Goal: Task Accomplishment & Management: Complete application form

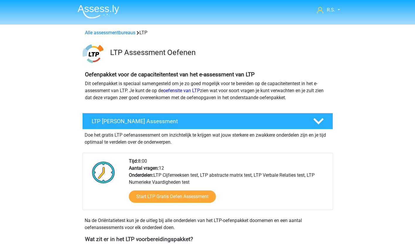
scroll to position [29, 0]
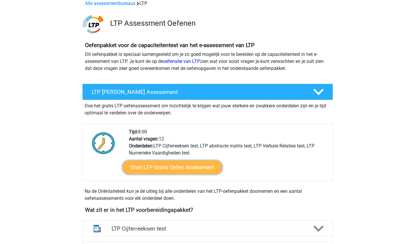
click at [175, 166] on link "Start LTP Gratis Oefen Assessment" at bounding box center [172, 167] width 100 height 14
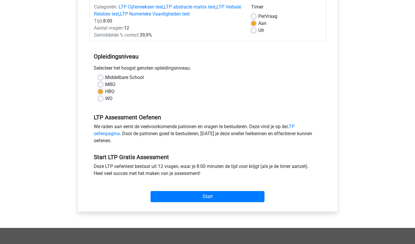
scroll to position [88, 0]
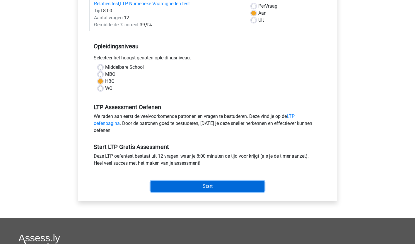
click at [187, 181] on input "Start" at bounding box center [208, 186] width 114 height 11
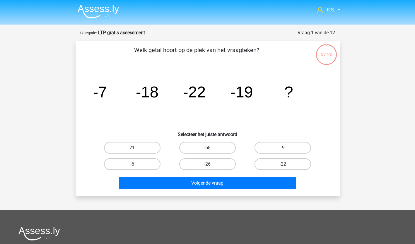
click at [136, 172] on div "-5" at bounding box center [132, 164] width 75 height 16
click at [136, 167] on label "-5" at bounding box center [132, 164] width 57 height 12
click at [136, 167] on input "-5" at bounding box center [134, 166] width 4 height 4
radio input "true"
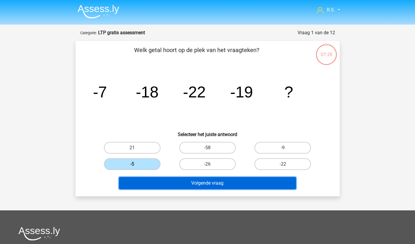
click at [141, 183] on button "Volgende vraag" at bounding box center [207, 183] width 177 height 12
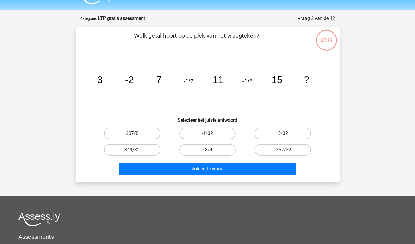
scroll to position [29, 0]
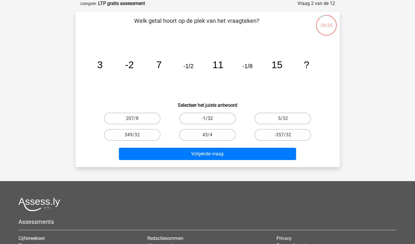
click at [226, 119] on label "-1/32" at bounding box center [207, 119] width 57 height 12
click at [211, 119] on input "-1/32" at bounding box center [209, 121] width 4 height 4
radio input "true"
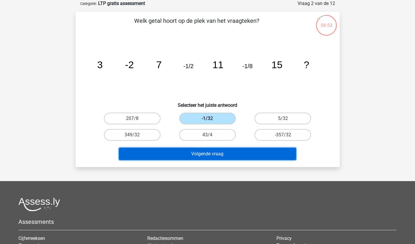
click at [221, 150] on button "Volgende vraag" at bounding box center [207, 154] width 177 height 12
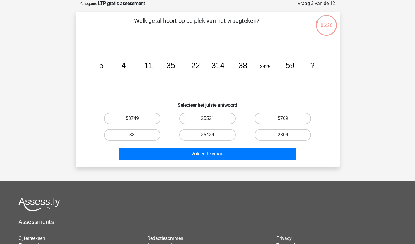
click at [228, 133] on label "25424" at bounding box center [207, 135] width 57 height 12
click at [211, 135] on input "25424" at bounding box center [209, 137] width 4 height 4
radio input "true"
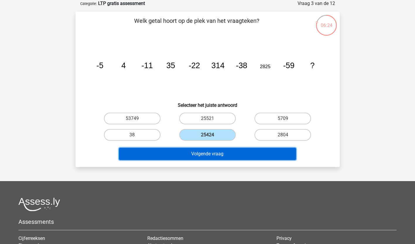
click at [224, 156] on button "Volgende vraag" at bounding box center [207, 154] width 177 height 12
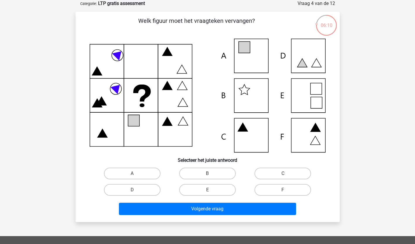
click at [319, 65] on icon at bounding box center [208, 96] width 236 height 114
click at [142, 189] on label "D" at bounding box center [132, 190] width 57 height 12
click at [136, 190] on input "D" at bounding box center [134, 192] width 4 height 4
radio input "true"
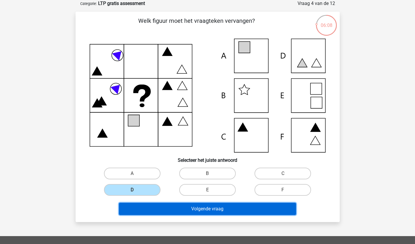
click at [144, 210] on button "Volgende vraag" at bounding box center [207, 209] width 177 height 12
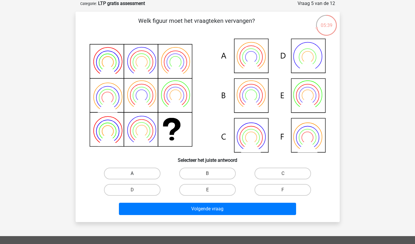
click at [114, 169] on label "A" at bounding box center [132, 174] width 57 height 12
click at [132, 174] on input "A" at bounding box center [134, 176] width 4 height 4
radio input "true"
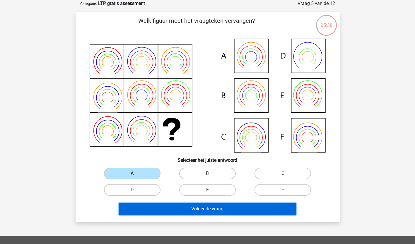
click at [138, 209] on button "Volgende vraag" at bounding box center [207, 209] width 177 height 12
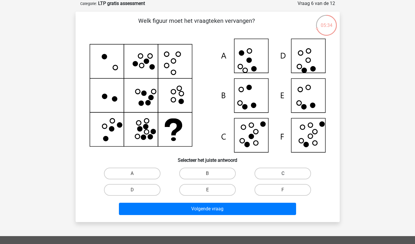
click at [292, 175] on label "C" at bounding box center [283, 174] width 57 height 12
click at [287, 175] on input "C" at bounding box center [285, 176] width 4 height 4
radio input "true"
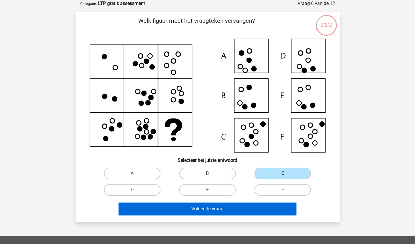
click at [252, 209] on button "Volgende vraag" at bounding box center [207, 209] width 177 height 12
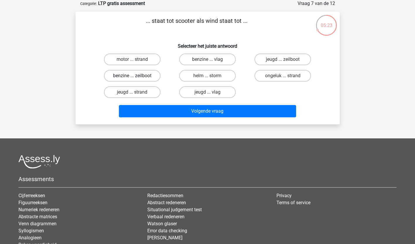
click at [148, 75] on label "benzine ... zeilboot" at bounding box center [132, 76] width 57 height 12
click at [136, 76] on input "benzine ... zeilboot" at bounding box center [134, 78] width 4 height 4
radio input "true"
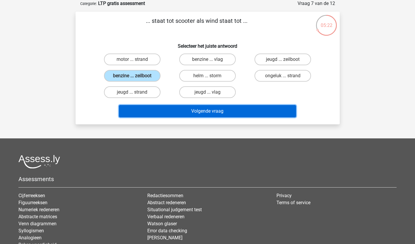
click at [150, 111] on button "Volgende vraag" at bounding box center [207, 111] width 177 height 12
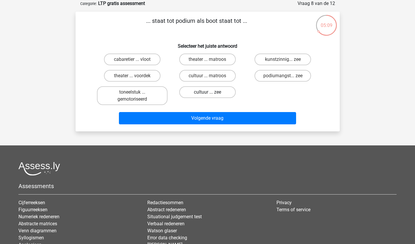
click at [217, 95] on label "cultuur ... zee" at bounding box center [207, 92] width 57 height 12
click at [211, 95] on input "cultuur ... zee" at bounding box center [209, 94] width 4 height 4
radio input "true"
click at [210, 128] on div "... staat tot podium als boot staat tot ... Selecteer het juiste antwoord cabar…" at bounding box center [208, 72] width 264 height 120
click at [211, 125] on div "Volgende vraag" at bounding box center [208, 119] width 226 height 15
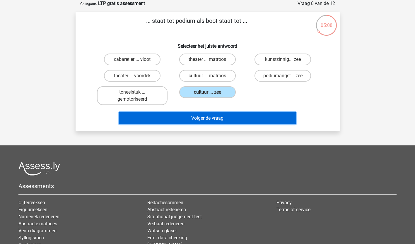
click at [211, 119] on button "Volgende vraag" at bounding box center [207, 118] width 177 height 12
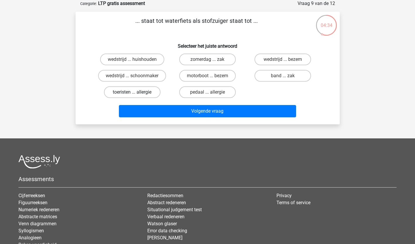
click at [131, 93] on label "toeristen ... allergie" at bounding box center [132, 92] width 57 height 12
click at [132, 93] on input "toeristen ... allergie" at bounding box center [134, 94] width 4 height 4
radio input "true"
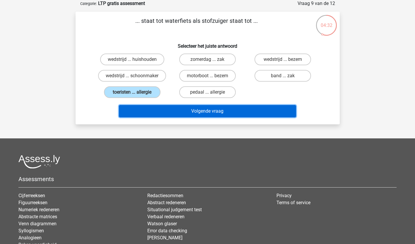
click at [132, 109] on button "Volgende vraag" at bounding box center [207, 111] width 177 height 12
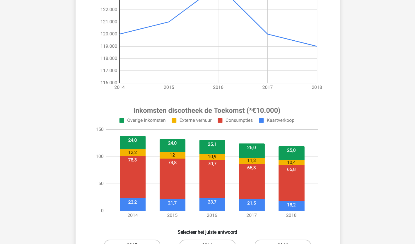
scroll to position [176, 0]
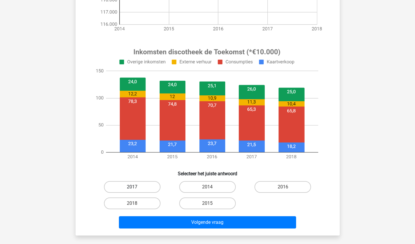
click at [142, 187] on label "2017" at bounding box center [132, 187] width 57 height 12
click at [136, 187] on input "2017" at bounding box center [134, 189] width 4 height 4
radio input "true"
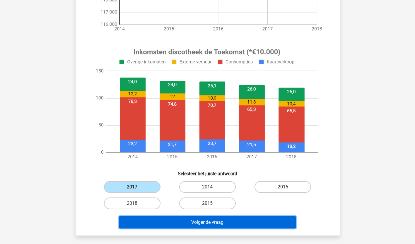
click at [144, 221] on button "Volgende vraag" at bounding box center [207, 222] width 177 height 12
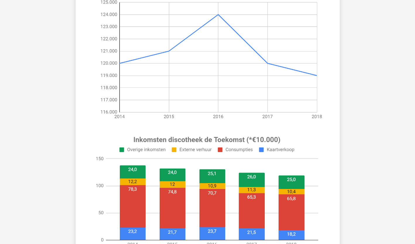
scroll to position [205, 0]
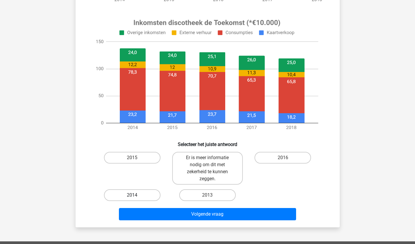
click at [126, 194] on label "2014" at bounding box center [132, 195] width 57 height 12
click at [132, 195] on input "2014" at bounding box center [134, 197] width 4 height 4
radio input "true"
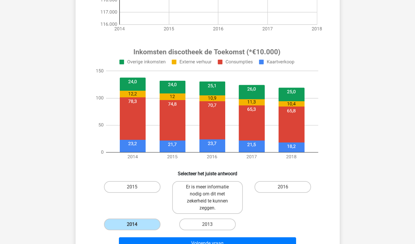
scroll to position [264, 0]
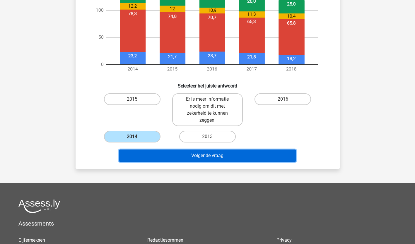
click at [199, 156] on button "Volgende vraag" at bounding box center [207, 156] width 177 height 12
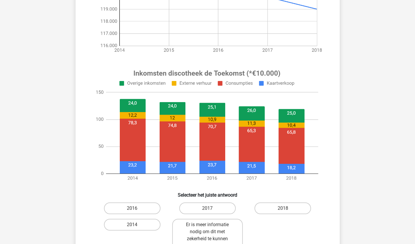
scroll to position [176, 0]
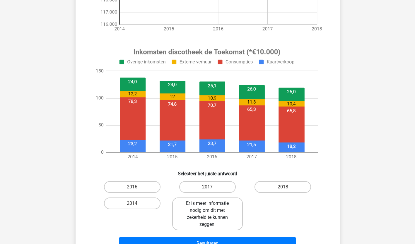
click at [208, 214] on label "Er is meer informatie nodig om dit met zekerheid te kunnen zeggen." at bounding box center [207, 214] width 71 height 33
click at [208, 207] on input "Er is meer informatie nodig om dit met zekerheid te kunnen zeggen." at bounding box center [209, 206] width 4 height 4
radio input "true"
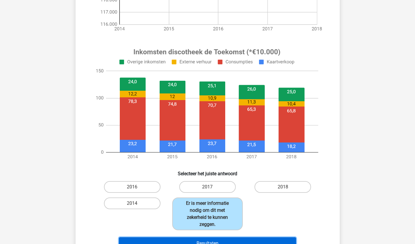
click at [210, 240] on button "Resultaten" at bounding box center [207, 244] width 177 height 12
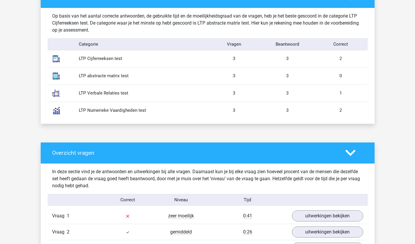
scroll to position [439, 0]
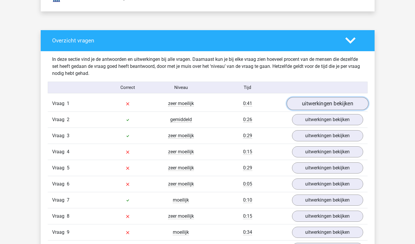
click at [329, 102] on link "uitwerkingen bekijken" at bounding box center [327, 104] width 82 height 13
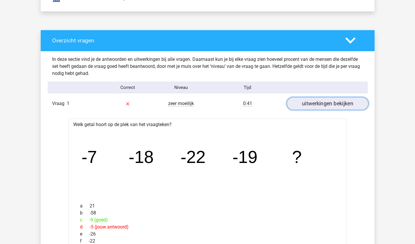
click at [329, 102] on link "uitwerkingen bekijken" at bounding box center [327, 104] width 82 height 13
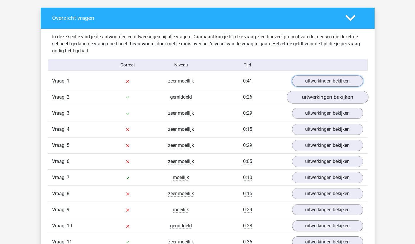
scroll to position [469, 0]
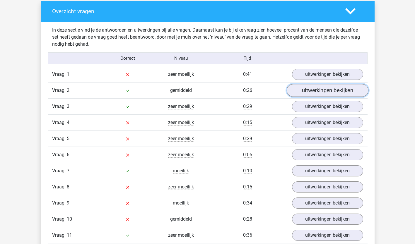
click at [331, 91] on link "uitwerkingen bekijken" at bounding box center [327, 90] width 82 height 13
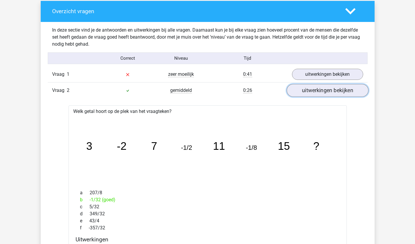
click at [331, 91] on link "uitwerkingen bekijken" at bounding box center [327, 90] width 82 height 13
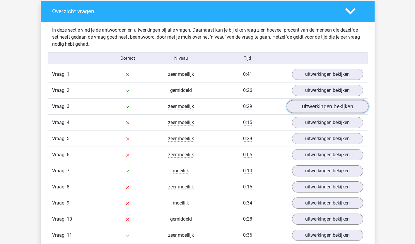
click at [331, 107] on link "uitwerkingen bekijken" at bounding box center [327, 106] width 82 height 13
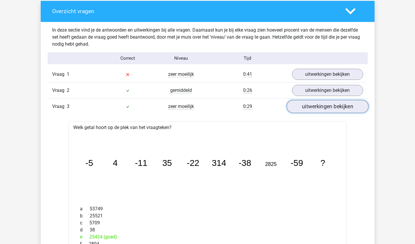
scroll to position [498, 0]
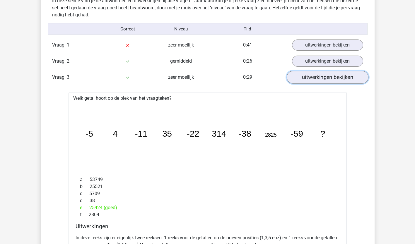
click at [331, 78] on link "uitwerkingen bekijken" at bounding box center [327, 77] width 82 height 13
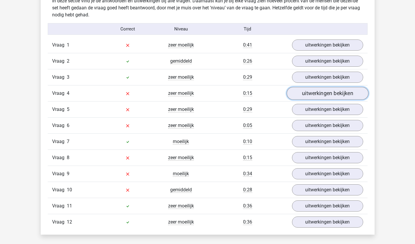
click at [329, 94] on link "uitwerkingen bekijken" at bounding box center [327, 93] width 82 height 13
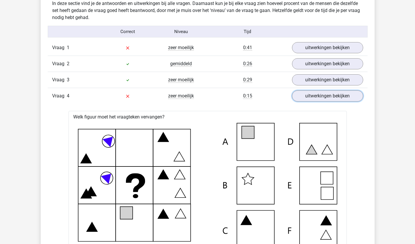
scroll to position [469, 0]
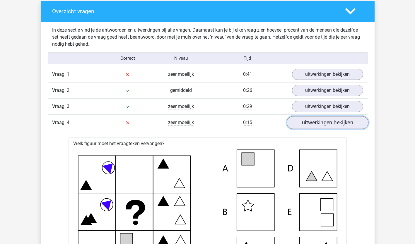
click at [327, 121] on link "uitwerkingen bekijken" at bounding box center [327, 123] width 82 height 13
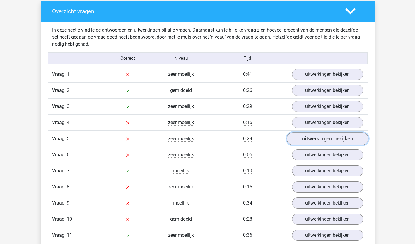
click at [325, 139] on link "uitwerkingen bekijken" at bounding box center [327, 139] width 82 height 13
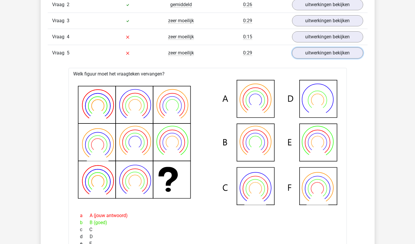
scroll to position [527, 0]
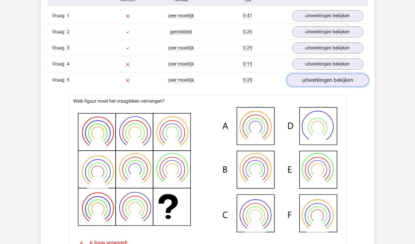
click at [322, 85] on link "uitwerkingen bekijken" at bounding box center [327, 80] width 82 height 13
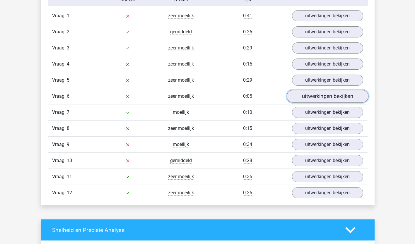
click at [320, 100] on link "uitwerkingen bekijken" at bounding box center [327, 96] width 82 height 13
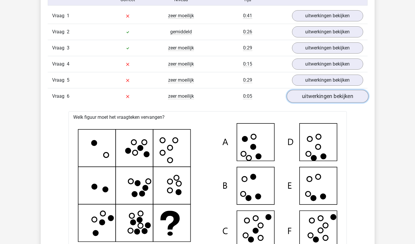
scroll to position [615, 0]
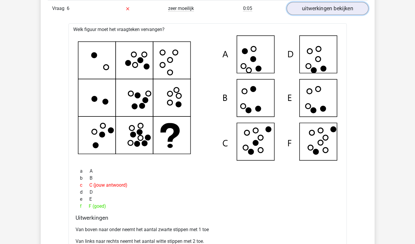
click at [325, 9] on link "uitwerkingen bekijken" at bounding box center [327, 8] width 82 height 13
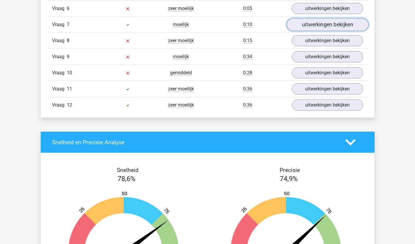
click at [322, 26] on link "uitwerkingen bekijken" at bounding box center [327, 24] width 82 height 13
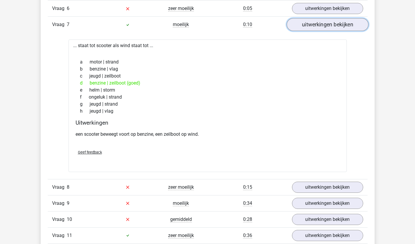
click at [322, 26] on link "uitwerkingen bekijken" at bounding box center [327, 24] width 82 height 13
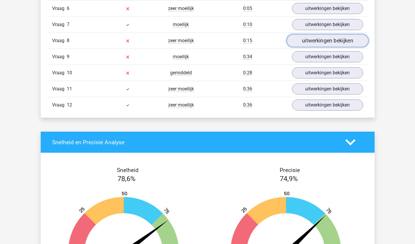
click at [322, 41] on link "uitwerkingen bekijken" at bounding box center [327, 41] width 82 height 13
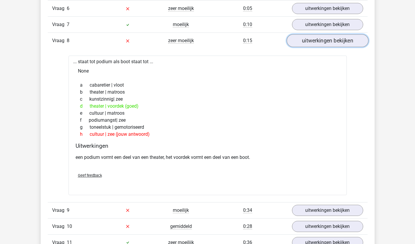
click at [322, 41] on link "uitwerkingen bekijken" at bounding box center [327, 41] width 82 height 13
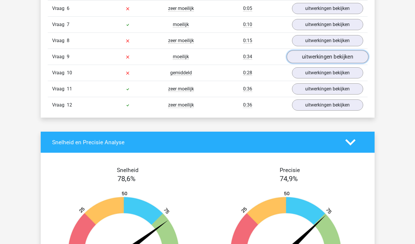
click at [320, 56] on link "uitwerkingen bekijken" at bounding box center [327, 57] width 82 height 13
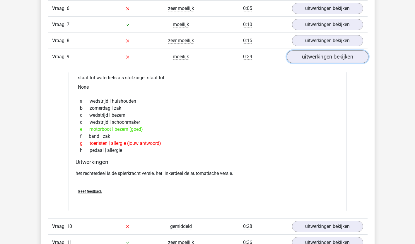
click at [320, 56] on link "uitwerkingen bekijken" at bounding box center [327, 57] width 82 height 13
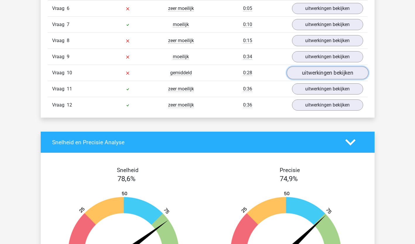
click at [320, 76] on link "uitwerkingen bekijken" at bounding box center [327, 73] width 82 height 13
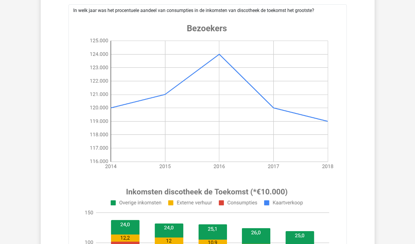
scroll to position [674, 0]
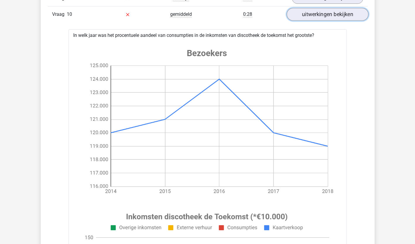
click at [326, 13] on link "uitwerkingen bekijken" at bounding box center [327, 14] width 82 height 13
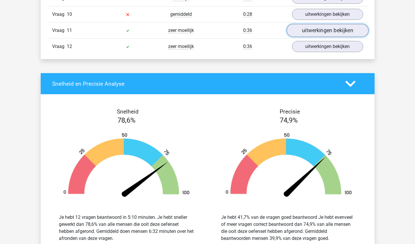
click at [326, 31] on link "uitwerkingen bekijken" at bounding box center [327, 30] width 82 height 13
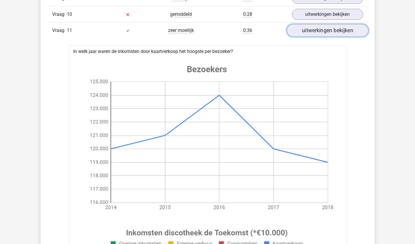
click at [327, 31] on link "uitwerkingen bekijken" at bounding box center [327, 30] width 82 height 13
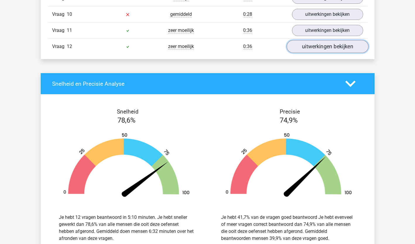
click at [326, 47] on link "uitwerkingen bekijken" at bounding box center [327, 46] width 82 height 13
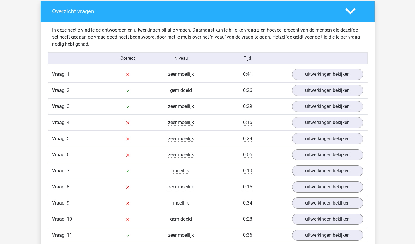
scroll to position [527, 0]
